Goal: Check status

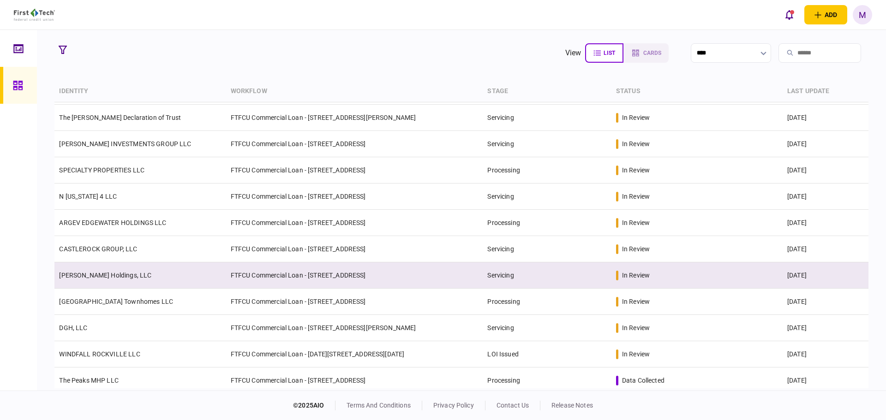
scroll to position [107, 0]
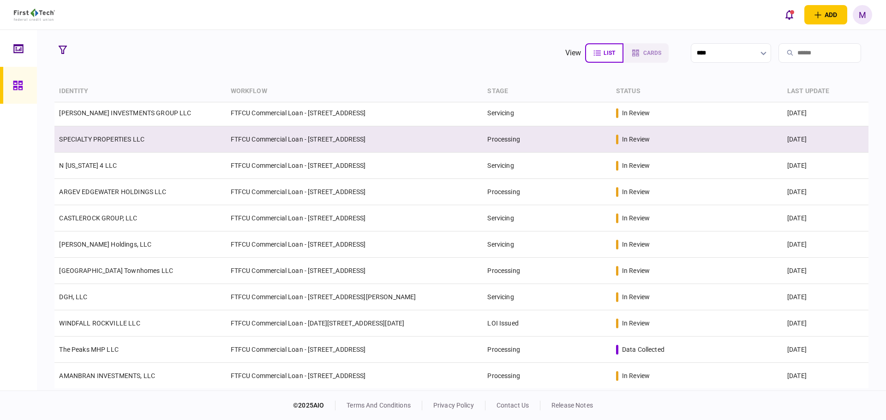
click at [266, 147] on td "FTFCU Commercial Loan - 1151-B Hospital Way Pocatello" at bounding box center [354, 139] width 257 height 26
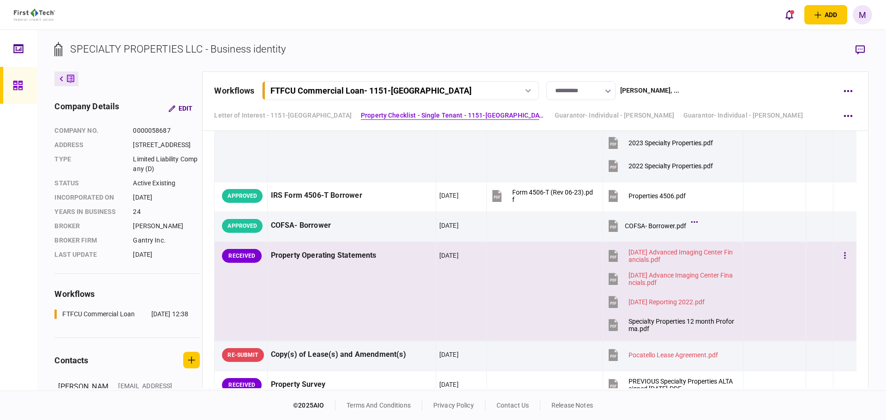
scroll to position [753, 0]
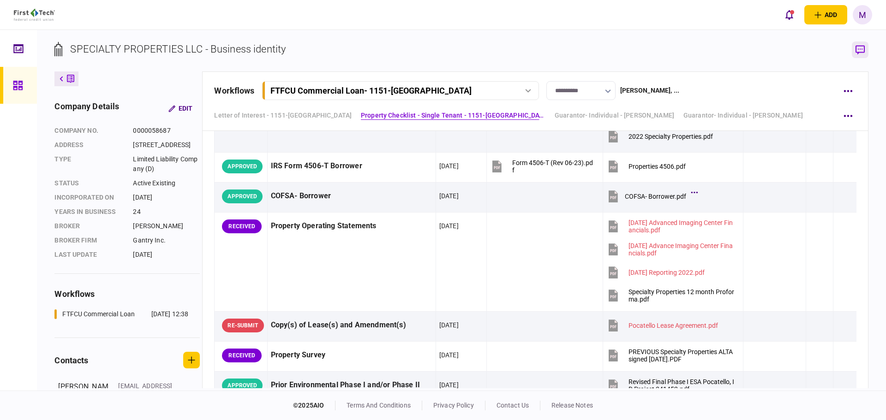
drag, startPoint x: 771, startPoint y: 256, endPoint x: 859, endPoint y: 54, distance: 219.7
click at [771, 256] on div at bounding box center [774, 249] width 56 height 21
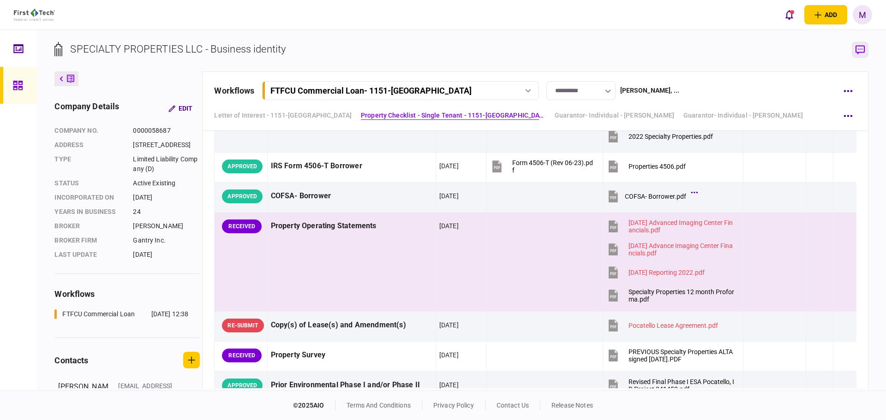
click at [863, 53] on icon "button" at bounding box center [859, 49] width 9 height 9
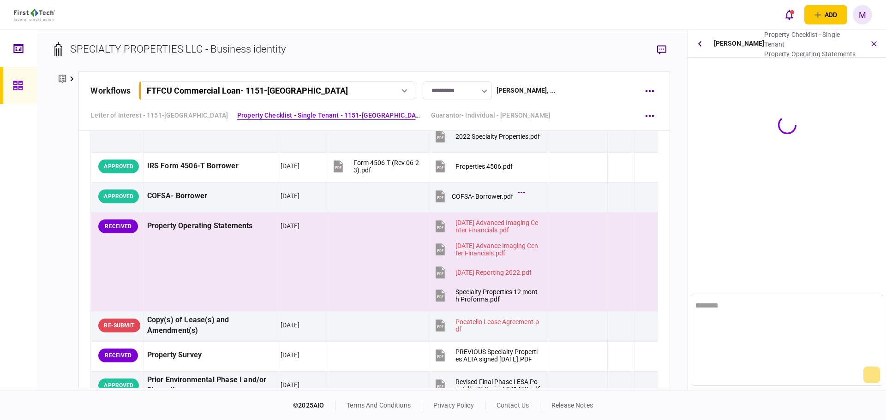
scroll to position [0, 0]
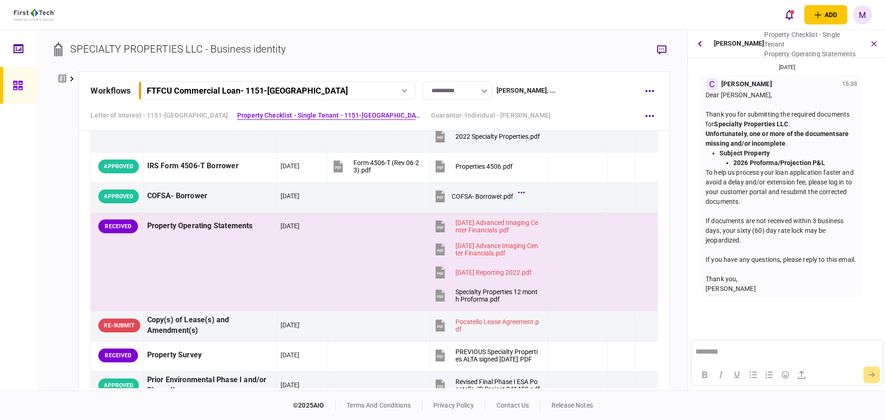
click at [876, 44] on icon "button" at bounding box center [874, 43] width 11 height 11
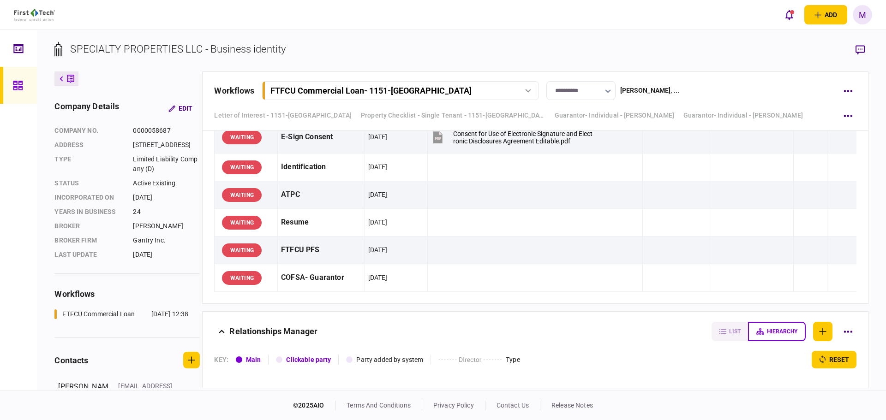
scroll to position [4091, 0]
